Goal: Check status: Check status

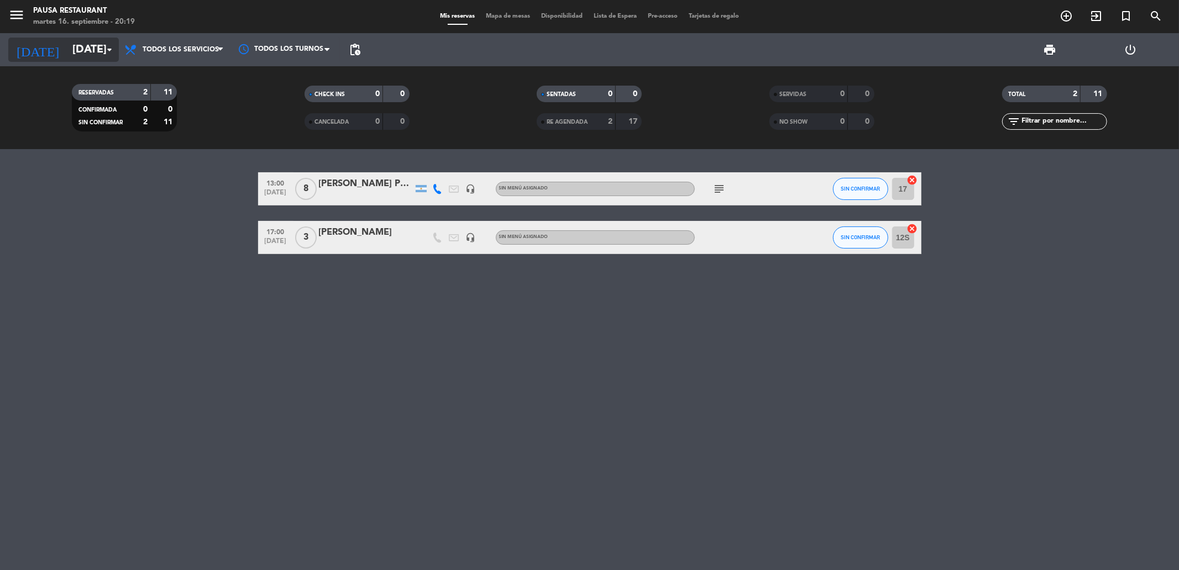
click at [117, 42] on input "[DATE]" at bounding box center [137, 50] width 140 height 24
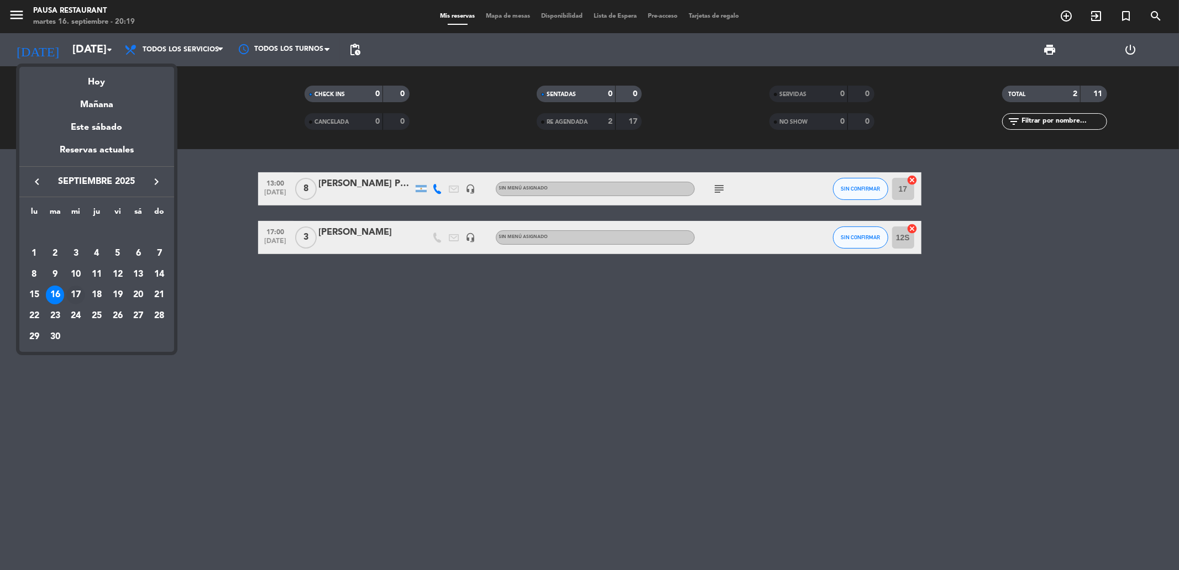
click at [76, 296] on div "17" at bounding box center [75, 295] width 19 height 19
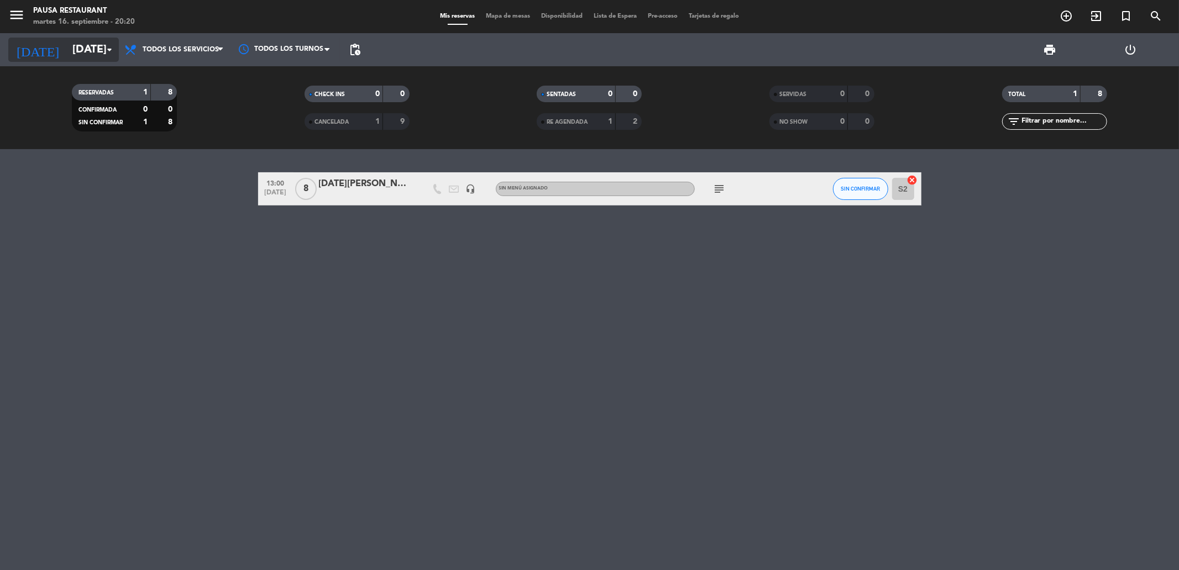
click at [109, 45] on icon "arrow_drop_down" at bounding box center [109, 49] width 13 height 13
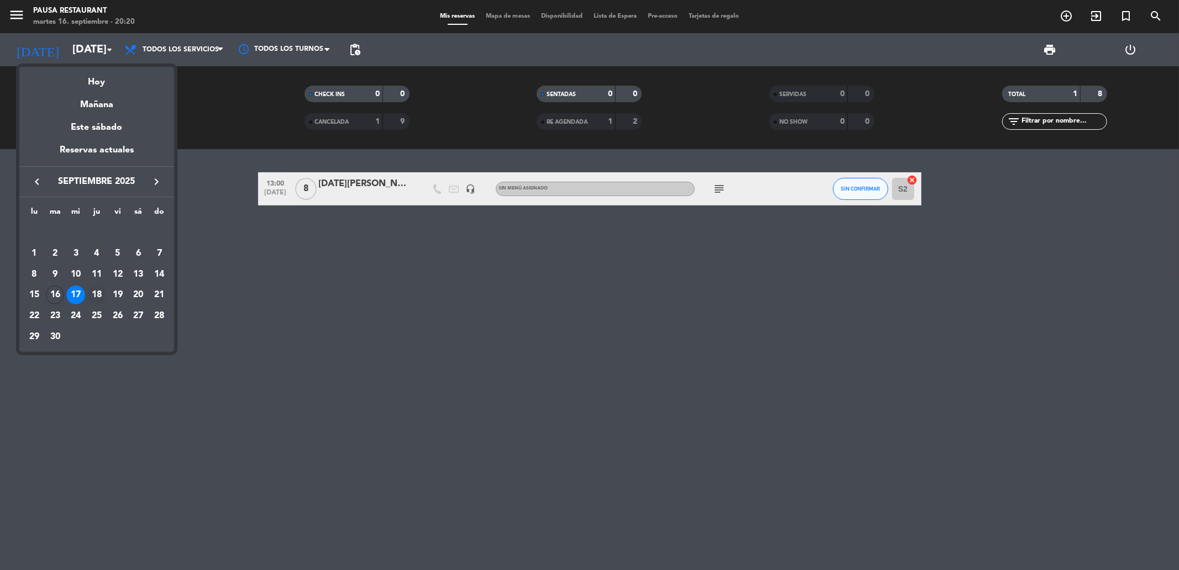
click at [93, 293] on div "18" at bounding box center [96, 295] width 19 height 19
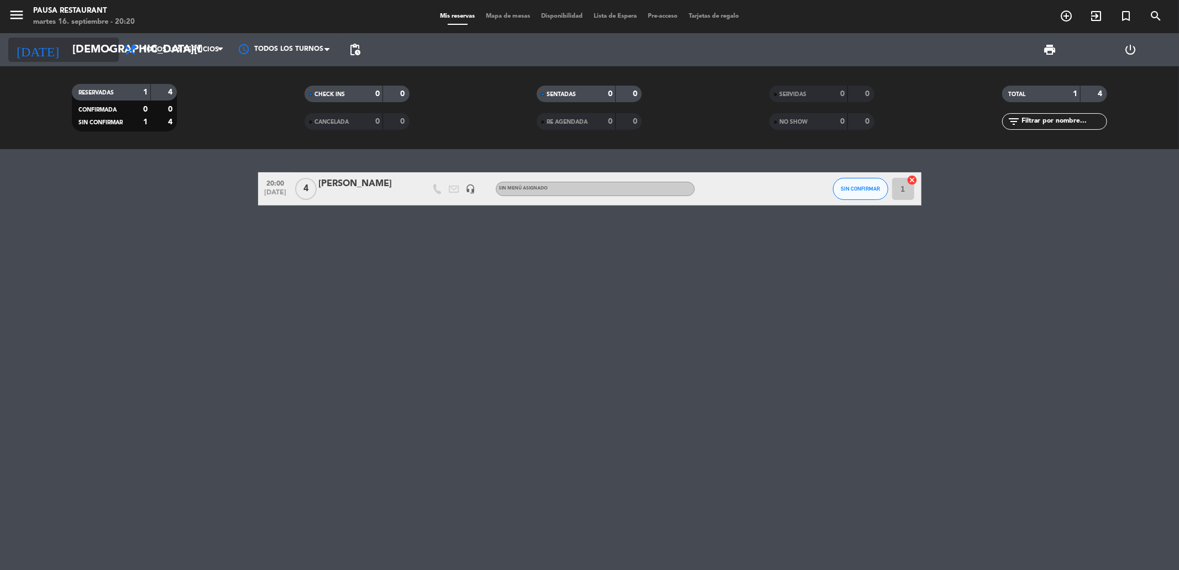
click at [107, 50] on icon "arrow_drop_down" at bounding box center [109, 49] width 13 height 13
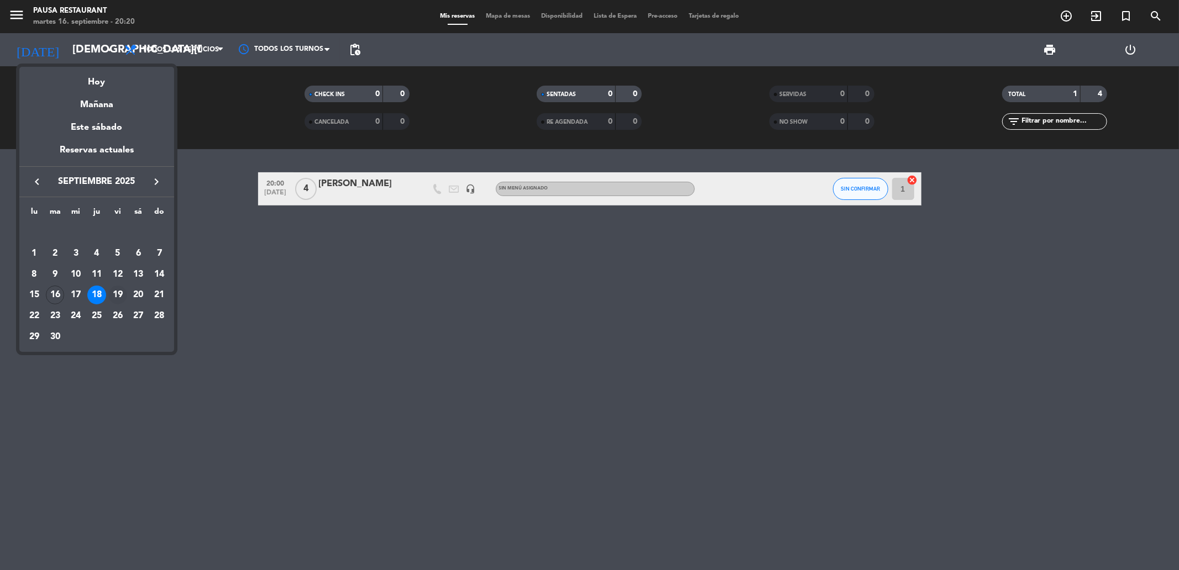
click at [120, 293] on div "19" at bounding box center [117, 295] width 19 height 19
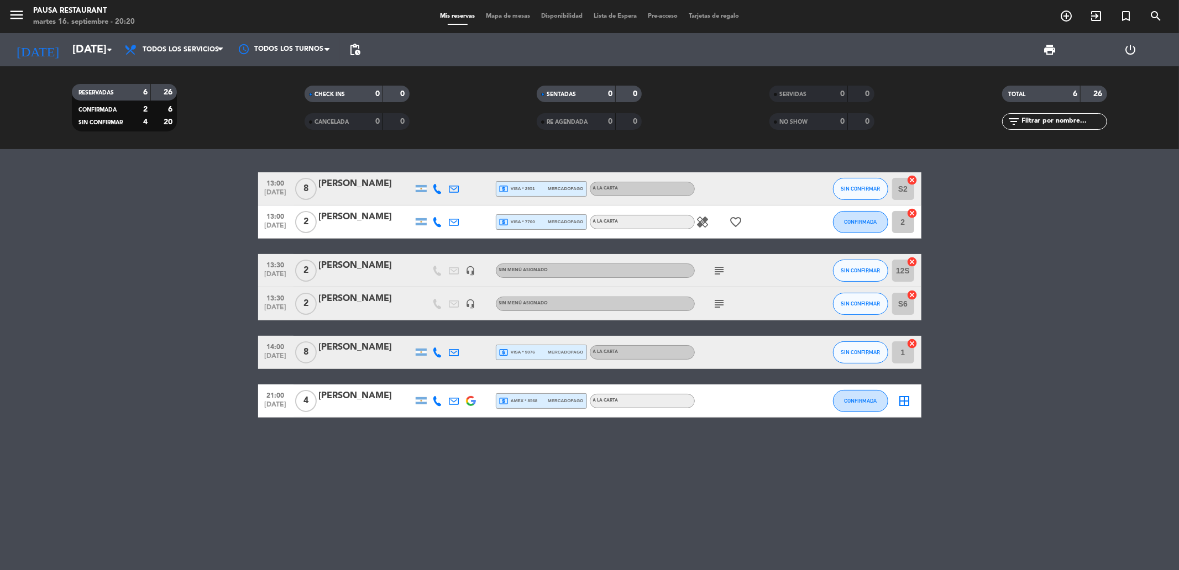
click at [714, 268] on icon "subject" at bounding box center [719, 270] width 13 height 13
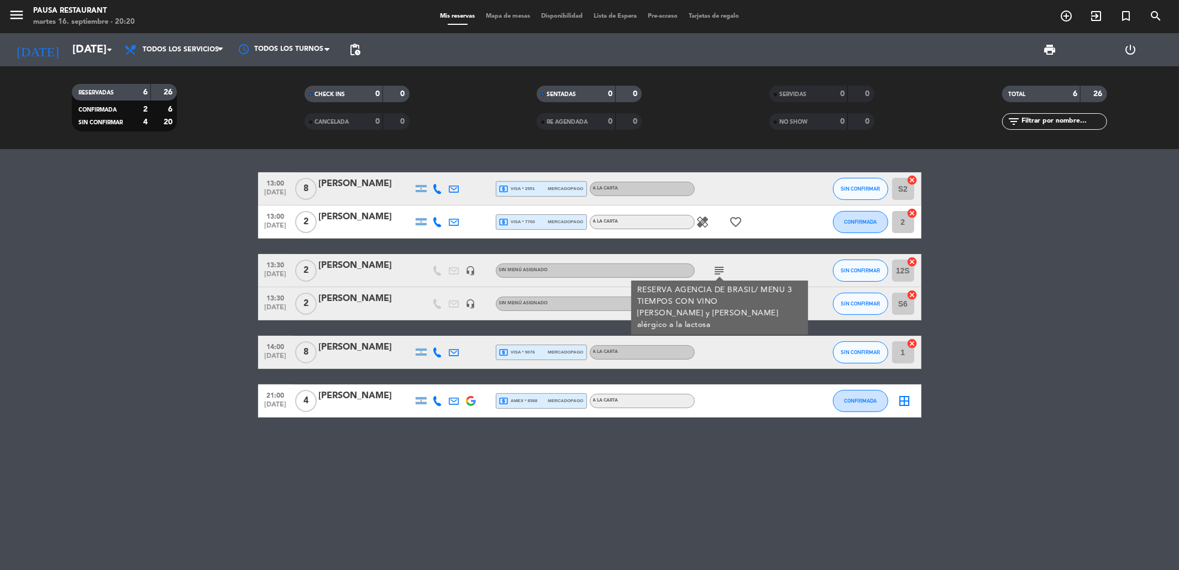
drag, startPoint x: 231, startPoint y: 311, endPoint x: 239, endPoint y: 312, distance: 8.9
click at [235, 311] on bookings-row "13:00 [DATE] 8 [PERSON_NAME] local_atm visa * 2951 mercadopago A LA CARTA SIN C…" at bounding box center [589, 294] width 1179 height 245
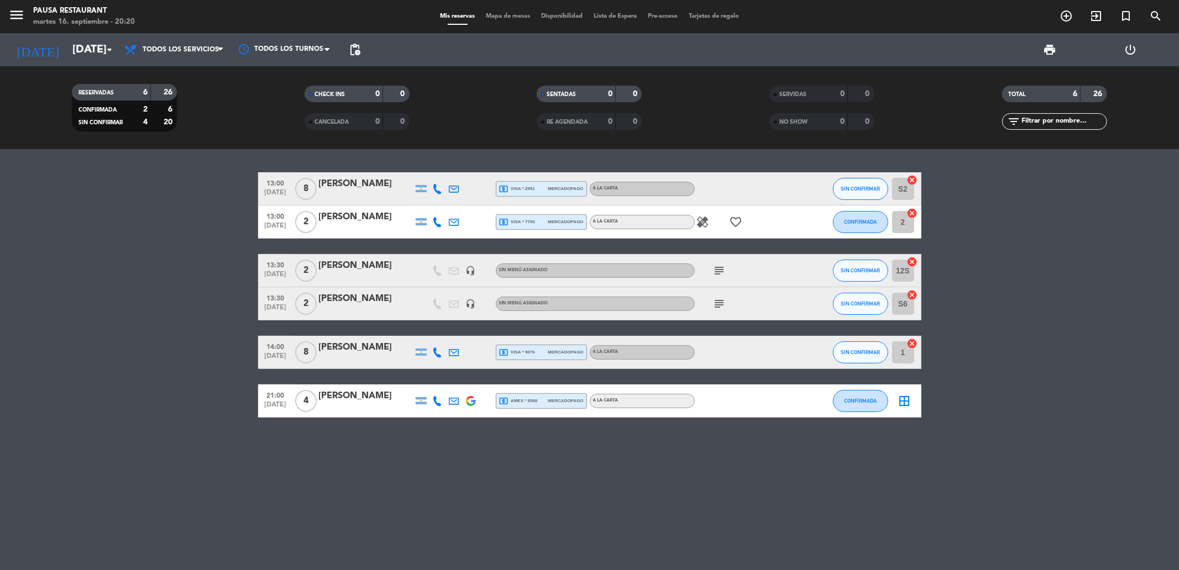
click at [724, 307] on icon "subject" at bounding box center [719, 303] width 13 height 13
click at [139, 310] on bookings-row "13:00 [DATE] 8 [PERSON_NAME] local_atm visa * 2951 mercadopago A LA CARTA SIN C…" at bounding box center [589, 294] width 1179 height 245
click at [106, 46] on icon "arrow_drop_down" at bounding box center [109, 49] width 13 height 13
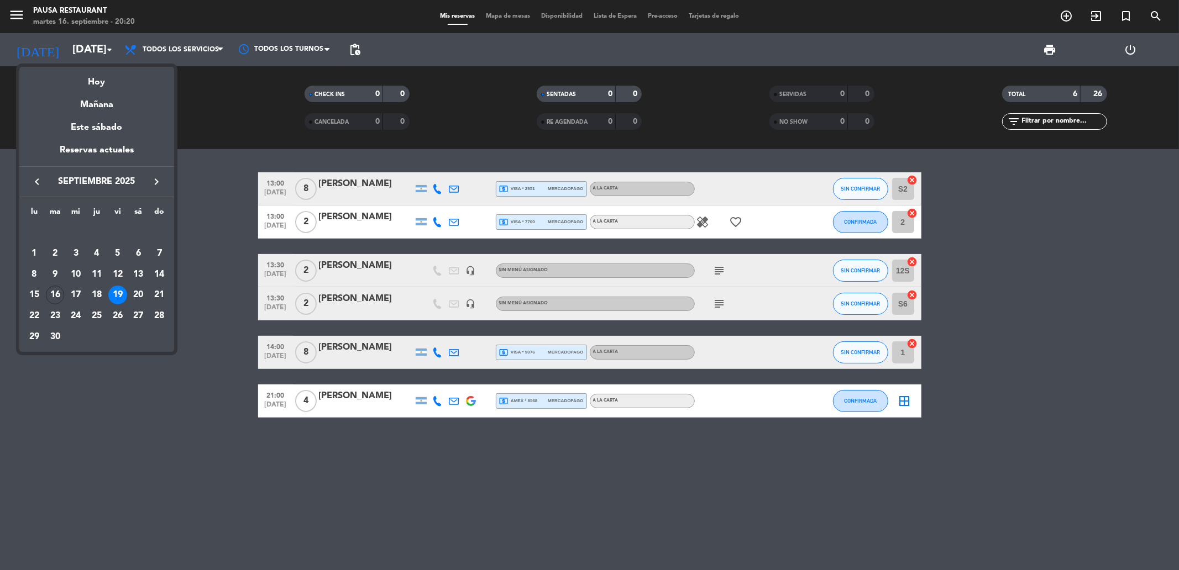
click at [145, 291] on div "20" at bounding box center [138, 295] width 19 height 19
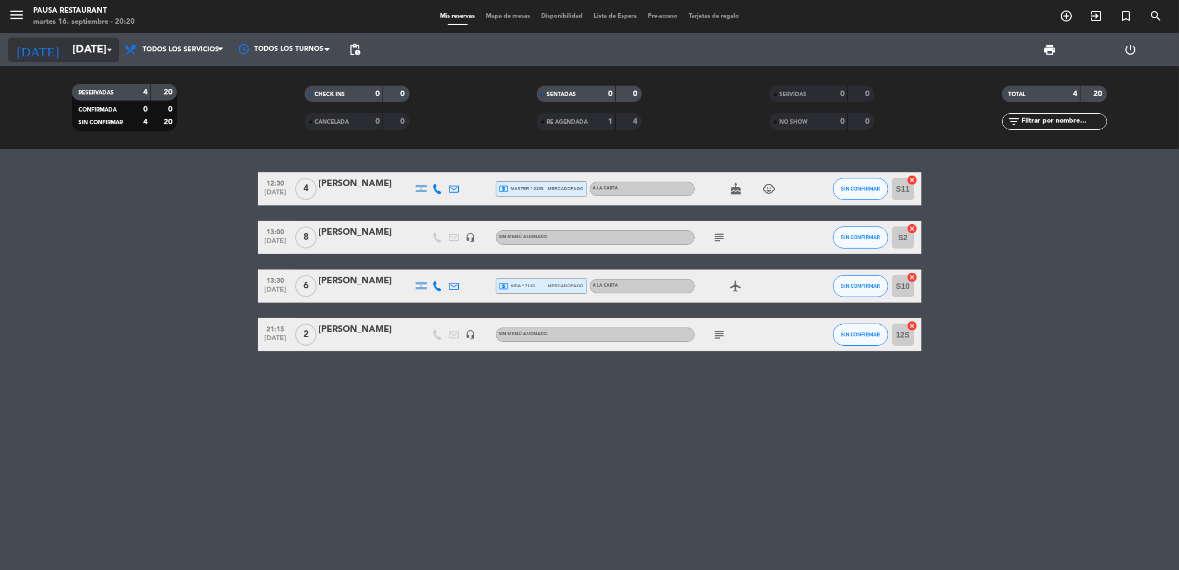
click at [115, 46] on icon "arrow_drop_down" at bounding box center [109, 49] width 13 height 13
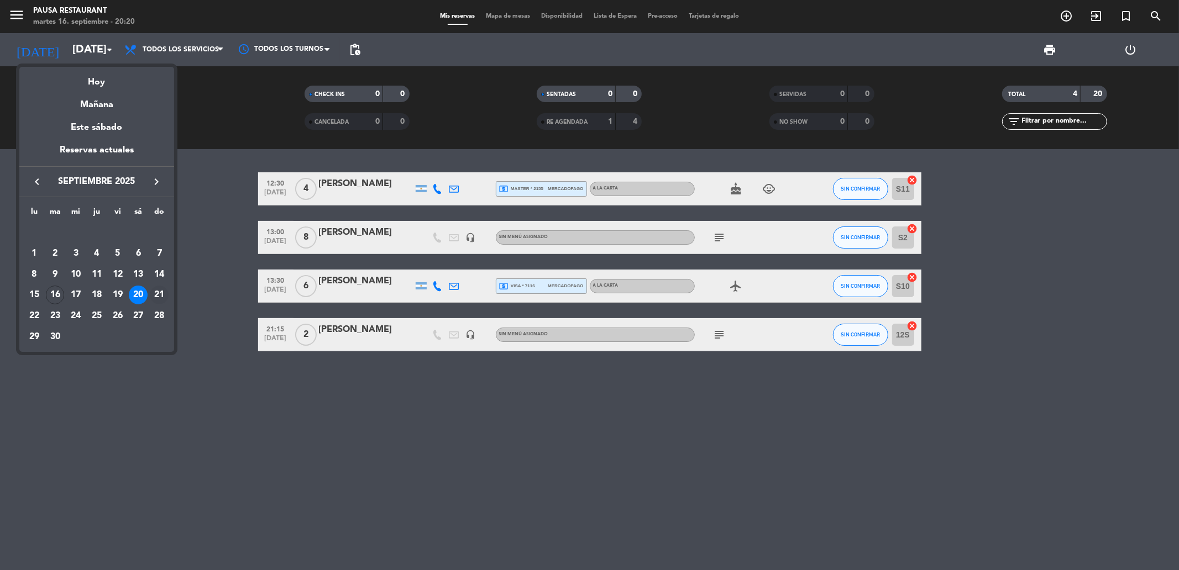
click at [158, 296] on div "21" at bounding box center [159, 295] width 19 height 19
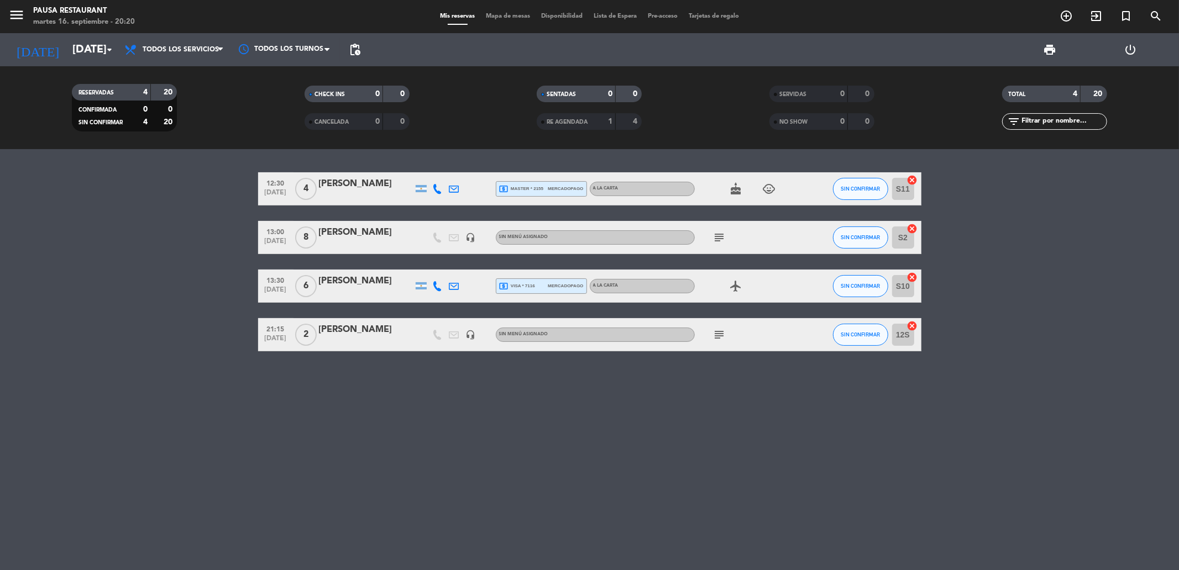
type input "[DATE]"
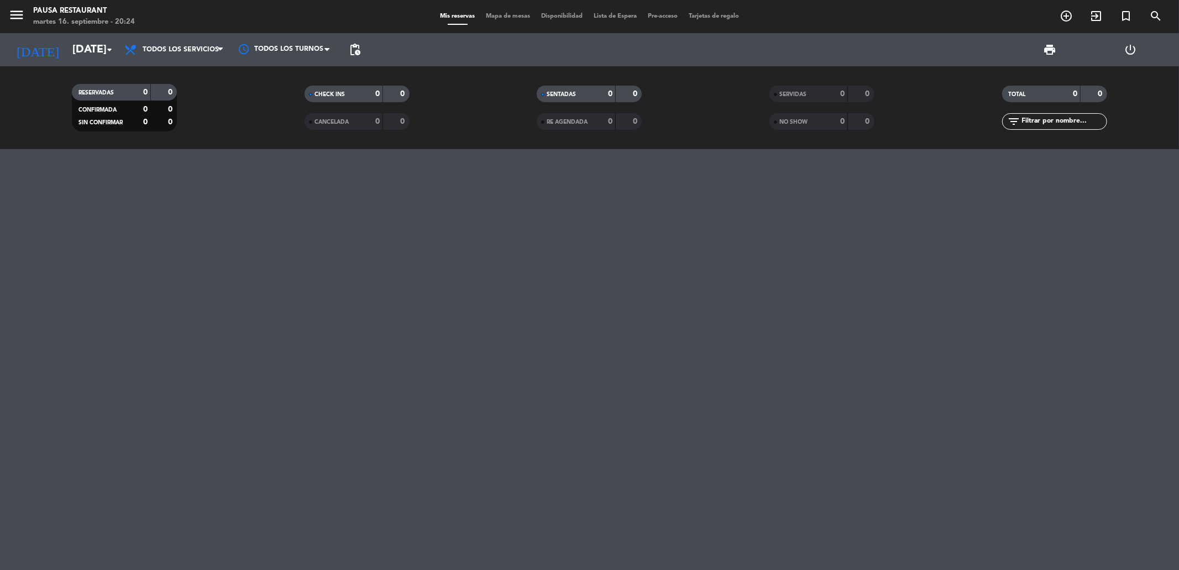
click at [589, 228] on div at bounding box center [589, 359] width 1179 height 421
